Goal: Use online tool/utility: Utilize a website feature to perform a specific function

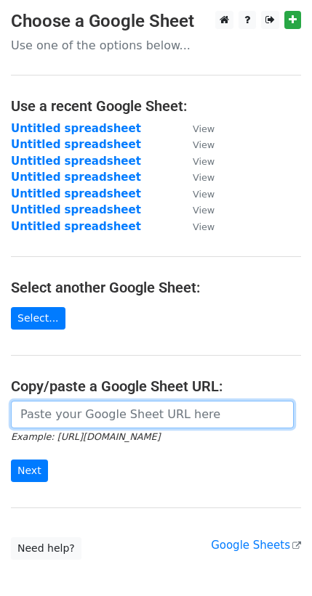
click at [28, 417] on input "url" at bounding box center [152, 415] width 283 height 28
paste input "[URL][DOMAIN_NAME]"
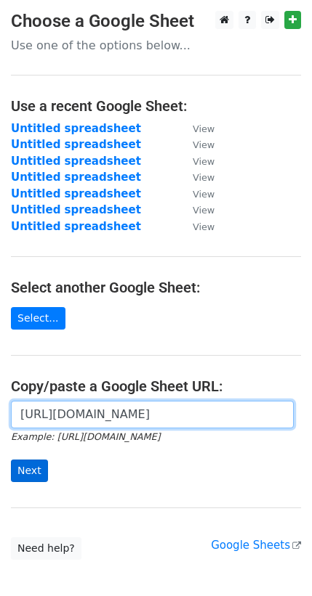
type input "[URL][DOMAIN_NAME]"
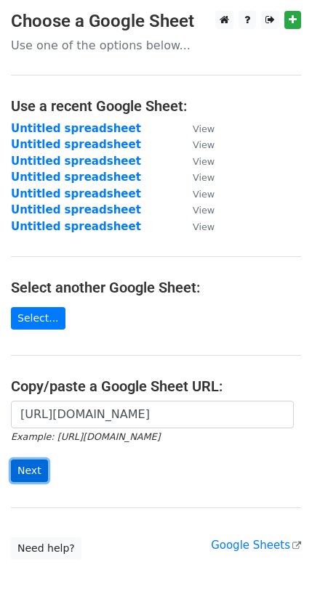
click at [31, 466] on input "Next" at bounding box center [29, 471] width 37 height 23
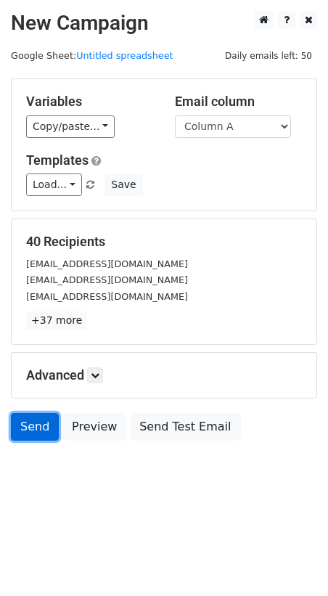
click at [31, 430] on link "Send" at bounding box center [35, 427] width 48 height 28
